Goal: Task Accomplishment & Management: Use online tool/utility

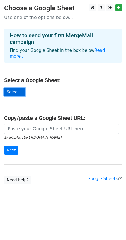
click at [13, 88] on link "Select..." at bounding box center [14, 92] width 21 height 9
click at [15, 88] on link "Select..." at bounding box center [14, 92] width 21 height 9
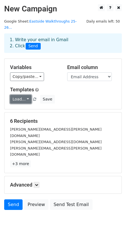
click at [25, 95] on link "Load..." at bounding box center [20, 99] width 21 height 9
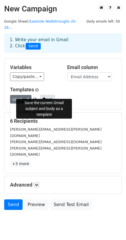
click at [41, 95] on button "Save" at bounding box center [47, 99] width 14 height 9
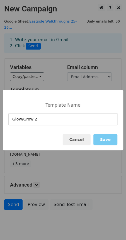
type input "Glow/Grow 2"
click at [103, 139] on button "Save" at bounding box center [105, 139] width 24 height 11
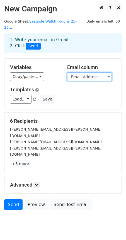
click at [83, 72] on select "Timestamp Email Address Email Grade Part of the Day Subject 2.1 Achieving Expec…" at bounding box center [89, 76] width 45 height 9
click at [67, 72] on select "Timestamp Email Address Email Grade Part of the Day Subject 2.1 Achieving Expec…" at bounding box center [89, 76] width 45 height 9
click at [89, 72] on select "Timestamp Email Address Email Grade Part of the Day Subject 2.1 Achieving Expec…" at bounding box center [89, 76] width 45 height 9
select select "Email"
click at [67, 72] on select "Timestamp Email Address Email Grade Part of the Day Subject 2.1 Achieving Expec…" at bounding box center [89, 76] width 45 height 9
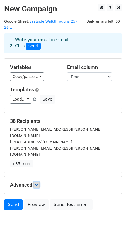
click at [36, 183] on icon at bounding box center [36, 184] width 3 height 3
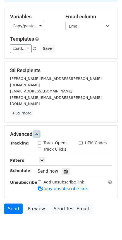
scroll to position [53, 0]
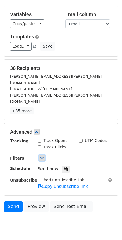
click at [41, 156] on icon at bounding box center [41, 157] width 3 height 3
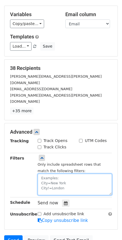
click at [47, 174] on textarea at bounding box center [75, 184] width 74 height 21
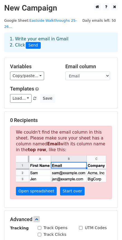
scroll to position [0, 0]
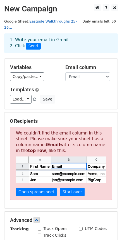
click at [56, 23] on link "Eastside Walkthroughs 25-26..." at bounding box center [40, 24] width 72 height 11
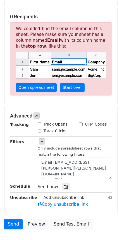
scroll to position [135, 0]
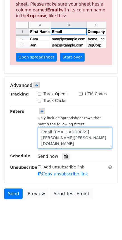
click at [74, 139] on textarea "Email Address=reid.todd@clevelandisd.org Merge Status=no" at bounding box center [75, 137] width 74 height 21
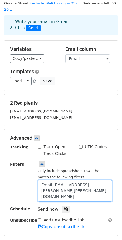
scroll to position [56, 0]
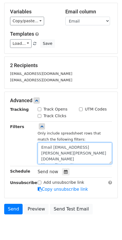
click at [40, 153] on textarea "Email Address=reid.todd@clevelandisd.org Merge Status=No" at bounding box center [75, 153] width 74 height 21
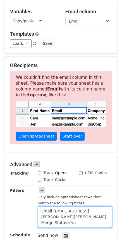
click at [77, 214] on textarea "Email Address=reid.todd@clevelandisd.or Merge Status=No" at bounding box center [75, 216] width 74 height 21
click at [101, 210] on textarea "Email Address=reid.todd@clevelandisd.or Merge Status=No" at bounding box center [75, 216] width 74 height 21
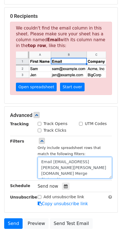
scroll to position [111, 0]
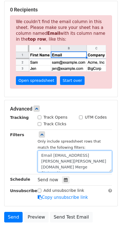
click at [42, 162] on textarea "Email Address=reid.todd@clevelandisd.org Merge Status=No" at bounding box center [75, 161] width 74 height 21
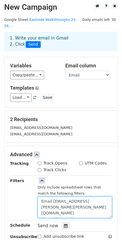
scroll to position [0, 0]
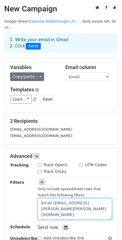
type textarea "Email Address=reid.todd@clevelandisd.org Merge Status=No"
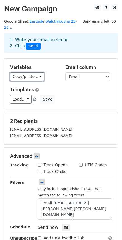
click at [32, 72] on link "Copy/paste..." at bounding box center [27, 76] width 34 height 9
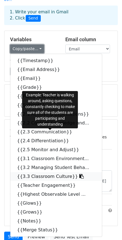
scroll to position [56, 0]
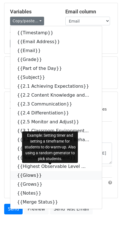
click at [43, 173] on icon at bounding box center [45, 175] width 4 height 4
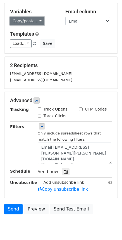
click at [23, 17] on link "Copy/paste..." at bounding box center [27, 21] width 34 height 9
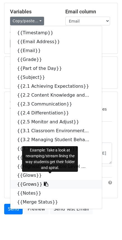
click at [44, 182] on icon at bounding box center [46, 184] width 4 height 4
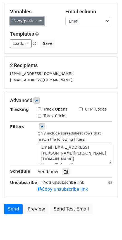
click at [23, 17] on link "Copy/paste..." at bounding box center [27, 21] width 34 height 9
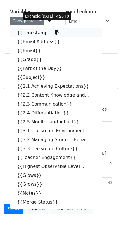
click at [50, 28] on link "{{Timestamp}}" at bounding box center [55, 32] width 91 height 9
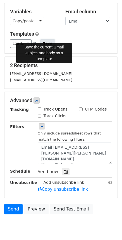
click at [40, 39] on button "Save" at bounding box center [47, 43] width 14 height 9
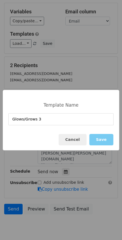
type input "Glows/Grows 3"
click at [102, 143] on button "Save" at bounding box center [101, 139] width 24 height 11
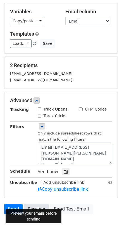
click at [36, 204] on link "Preview" at bounding box center [36, 209] width 25 height 11
click at [26, 204] on link "Preview" at bounding box center [36, 209] width 25 height 11
click at [31, 204] on link "Preview" at bounding box center [36, 209] width 25 height 11
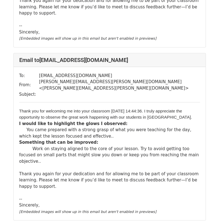
scroll to position [195, 0]
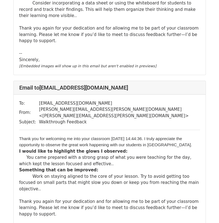
scroll to position [139, 0]
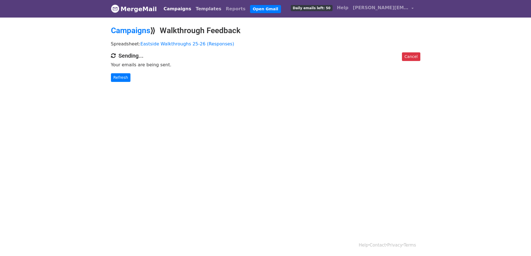
click at [203, 8] on link "Templates" at bounding box center [208, 8] width 30 height 11
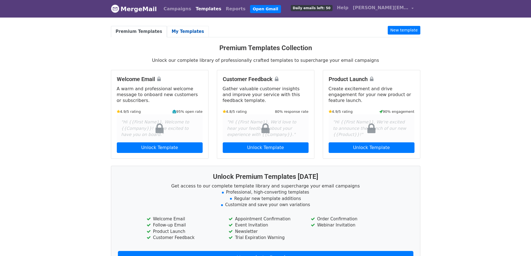
click at [170, 32] on link "My Templates" at bounding box center [188, 31] width 42 height 11
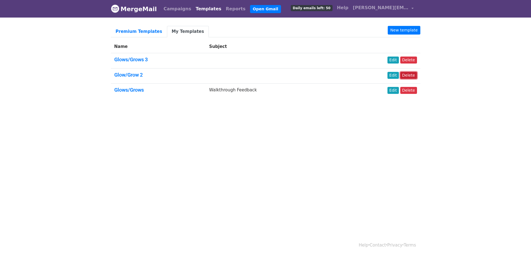
click at [405, 77] on link "Delete" at bounding box center [408, 75] width 17 height 7
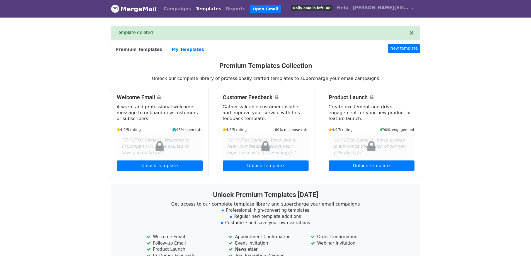
click at [202, 6] on link "Templates" at bounding box center [208, 8] width 30 height 11
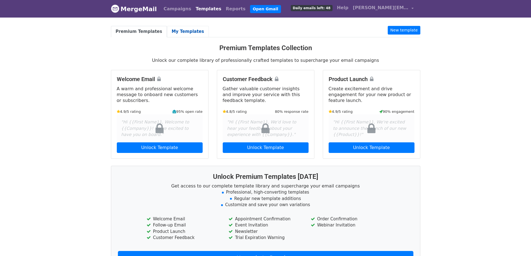
click at [183, 31] on link "My Templates" at bounding box center [188, 31] width 42 height 11
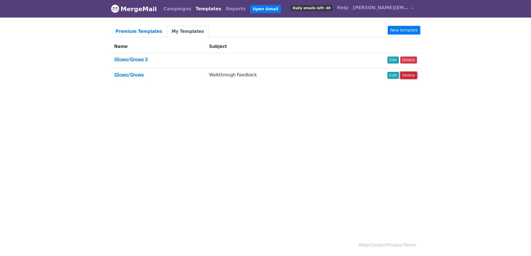
click at [406, 75] on link "Delete" at bounding box center [408, 75] width 17 height 7
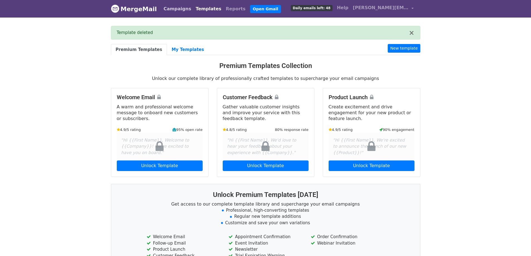
click at [161, 9] on link "Campaigns" at bounding box center [177, 8] width 32 height 11
